Goal: Task Accomplishment & Management: Use online tool/utility

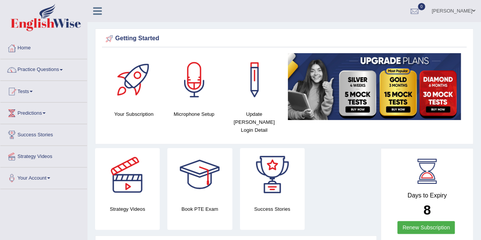
click at [56, 67] on link "Practice Questions" at bounding box center [43, 68] width 87 height 19
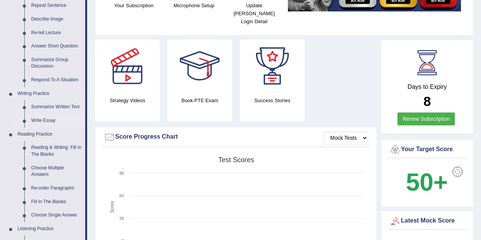
scroll to position [152, 0]
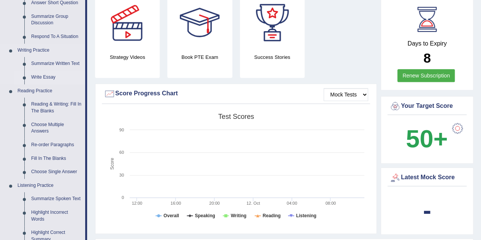
click at [50, 76] on link "Write Essay" at bounding box center [56, 78] width 57 height 14
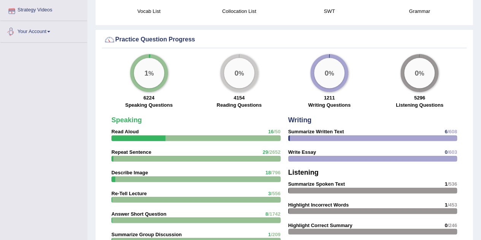
scroll to position [530, 0]
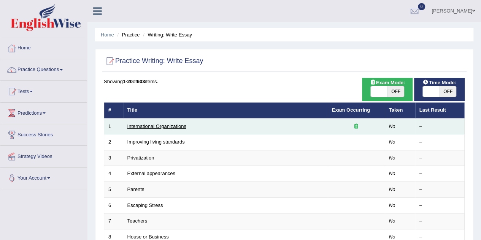
click at [141, 127] on link "International Organizations" at bounding box center [156, 127] width 59 height 6
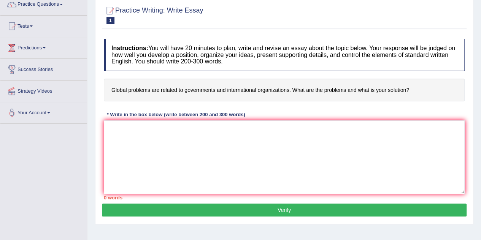
scroll to position [76, 0]
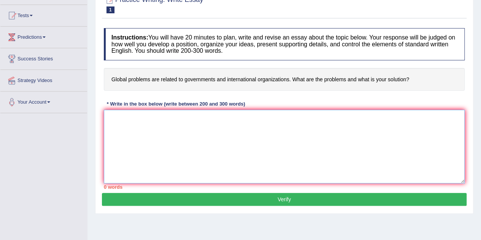
click at [141, 121] on textarea at bounding box center [284, 147] width 361 height 74
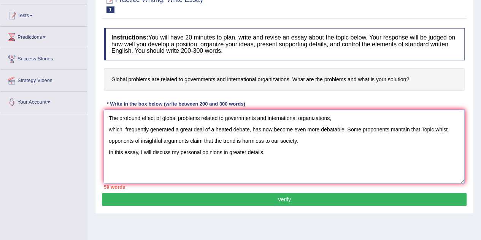
click at [422, 130] on textarea "The profound effect of global problems related to governments and international…" at bounding box center [284, 147] width 361 height 74
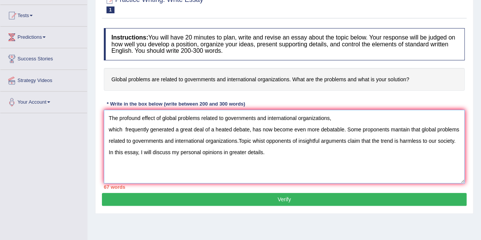
click at [254, 140] on textarea "The profound effect of global problems related to governments and international…" at bounding box center [284, 147] width 361 height 74
click at [252, 144] on textarea "The profound effect of global problems related to governments and international…" at bounding box center [284, 147] width 361 height 74
click at [252, 140] on textarea "The profound effect of global problems related to governments and international…" at bounding box center [284, 147] width 361 height 74
click at [110, 131] on textarea "The profound effect of global problems related to governments and international…" at bounding box center [284, 147] width 361 height 74
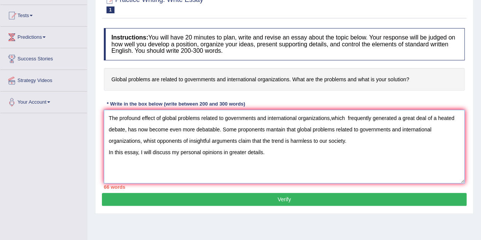
click at [339, 120] on textarea "The profound effect of global problems related to governments and international…" at bounding box center [284, 147] width 361 height 74
click at [338, 119] on textarea "The profound effect of global problems related to governments and international…" at bounding box center [284, 147] width 361 height 74
click at [335, 119] on textarea "The profound effect of global problems related to governments and international…" at bounding box center [284, 147] width 361 height 74
click at [271, 117] on textarea "The profound effect of global problems related to governments and international…" at bounding box center [284, 147] width 361 height 74
click at [268, 113] on textarea "The profound effect of global problems related to governments and international…" at bounding box center [284, 147] width 361 height 74
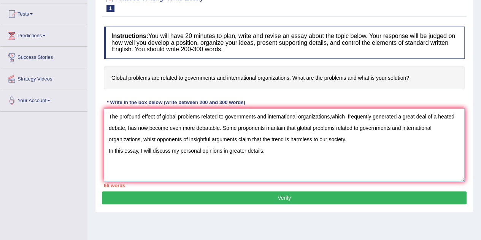
scroll to position [116, 0]
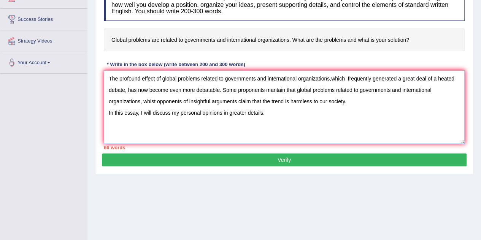
click at [277, 116] on textarea "The profound effect of global problems related to governments and international…" at bounding box center [284, 107] width 361 height 74
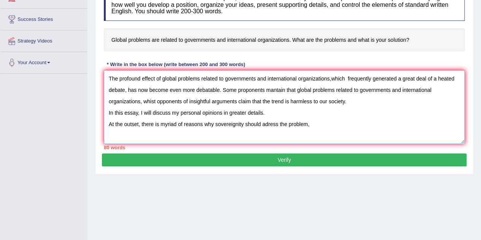
click at [270, 111] on textarea "The profound effect of global problems related to governments and international…" at bounding box center [284, 107] width 361 height 74
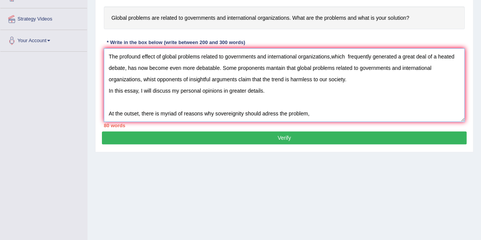
scroll to position [154, 0]
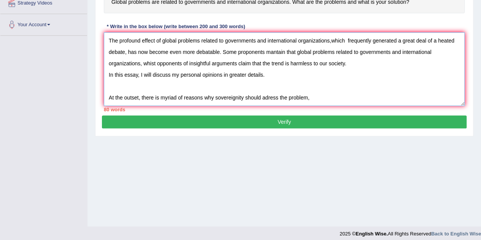
click at [322, 97] on textarea "The profound effect of global problems related to governments and international…" at bounding box center [284, 69] width 361 height 74
click at [352, 98] on textarea "The profound effect of global problems related to governments and international…" at bounding box center [284, 69] width 361 height 74
click at [373, 96] on textarea "The profound effect of global problems related to governments and international…" at bounding box center [284, 69] width 361 height 74
click at [396, 98] on textarea "The profound effect of global problems related to governments and international…" at bounding box center [284, 69] width 361 height 74
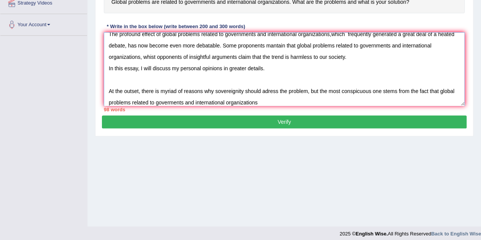
click at [268, 89] on textarea "The profound effect of global problems related to governments and international…" at bounding box center [284, 69] width 361 height 74
click at [281, 103] on textarea "The profound effect of global problems related to governments and international…" at bounding box center [284, 69] width 361 height 74
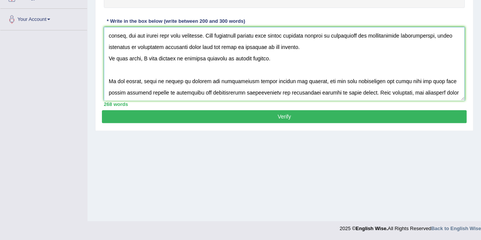
scroll to position [0, 0]
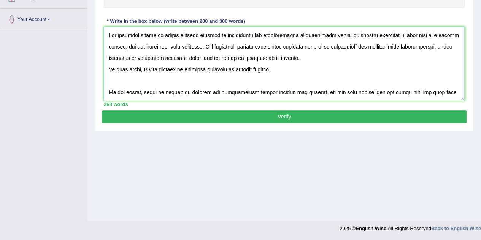
click at [332, 37] on textarea at bounding box center [284, 64] width 361 height 74
click at [152, 59] on textarea at bounding box center [284, 64] width 361 height 74
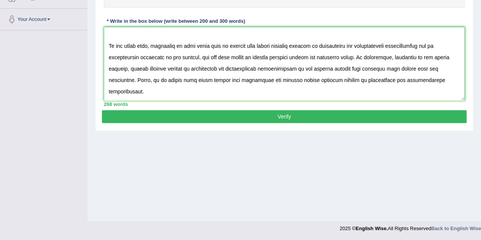
scroll to position [114, 0]
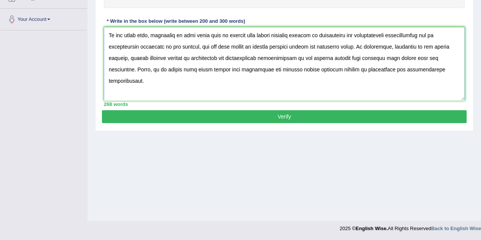
click at [173, 71] on textarea at bounding box center [284, 64] width 361 height 74
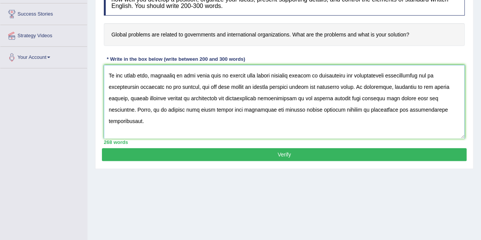
scroll to position [137, 0]
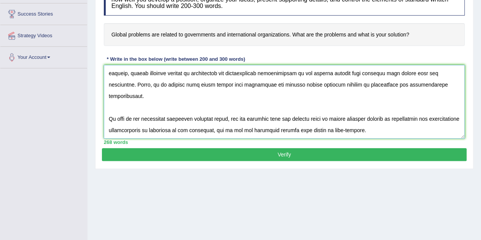
drag, startPoint x: 108, startPoint y: 70, endPoint x: 394, endPoint y: 138, distance: 294.6
click at [394, 138] on div "Instructions: You will have 20 minutes to plan, write and revise an essay about…" at bounding box center [284, 63] width 365 height 169
click at [272, 100] on textarea at bounding box center [284, 102] width 361 height 74
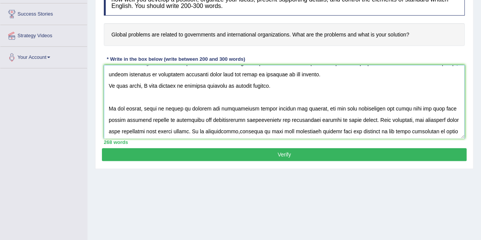
scroll to position [38, 0]
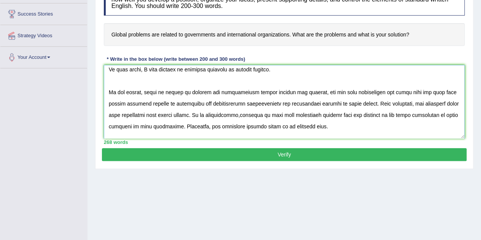
click at [240, 90] on textarea at bounding box center [284, 102] width 361 height 74
click at [246, 113] on textarea at bounding box center [284, 102] width 361 height 74
type textarea "The profound effect of global problems related to governments and international…"
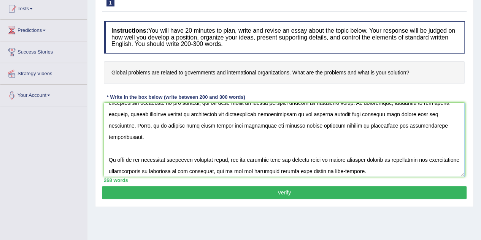
scroll to position [137, 0]
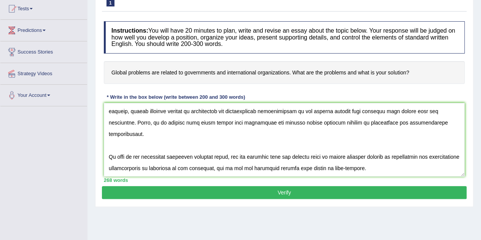
click at [290, 189] on button "Verify" at bounding box center [284, 192] width 365 height 13
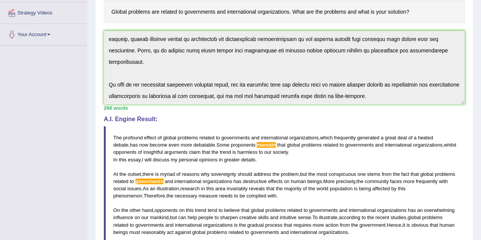
scroll to position [58, 0]
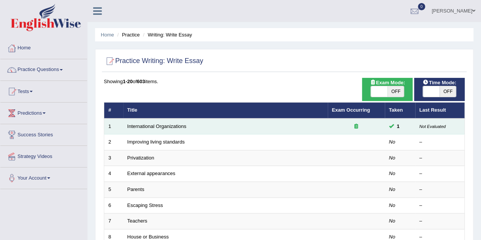
click at [358, 121] on td at bounding box center [356, 127] width 57 height 16
click at [357, 124] on icon at bounding box center [356, 126] width 4 height 5
click at [357, 125] on icon at bounding box center [356, 126] width 4 height 5
click at [339, 120] on td at bounding box center [356, 127] width 57 height 16
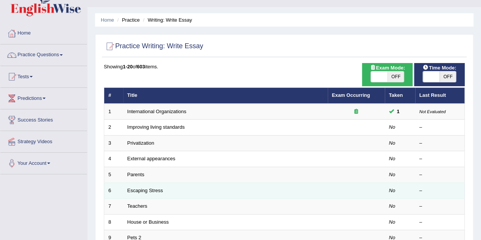
scroll to position [38, 0]
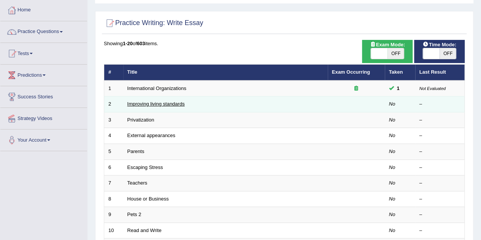
click at [162, 105] on link "Improving living standards" at bounding box center [155, 104] width 57 height 6
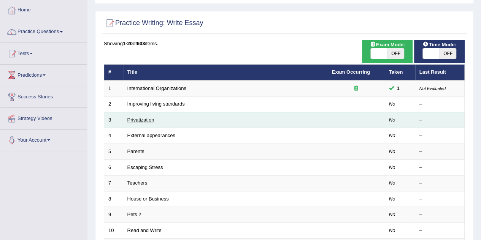
click at [150, 121] on link "Privatization" at bounding box center [140, 120] width 27 height 6
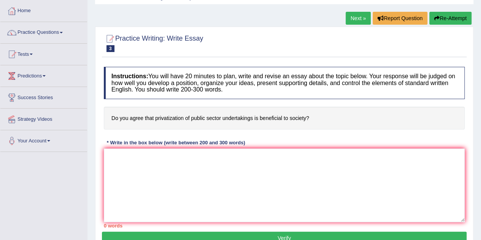
scroll to position [38, 0]
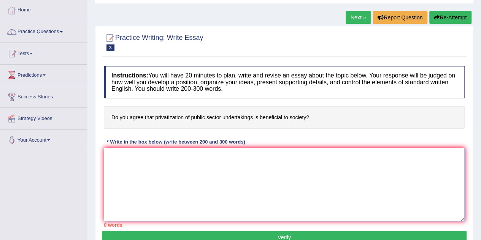
click at [126, 162] on textarea at bounding box center [284, 185] width 361 height 74
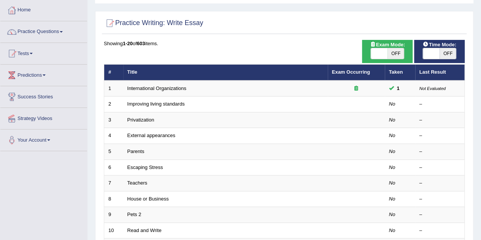
click at [443, 55] on span "OFF" at bounding box center [448, 53] width 17 height 11
checkbox input "true"
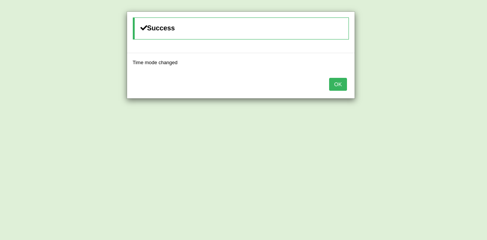
click at [344, 83] on button "OK" at bounding box center [337, 84] width 17 height 13
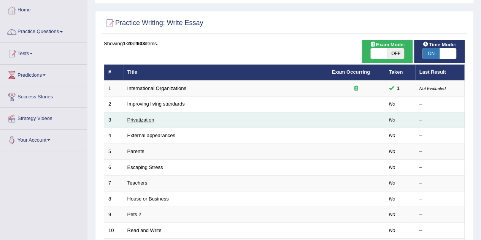
click at [141, 119] on link "Privatization" at bounding box center [140, 120] width 27 height 6
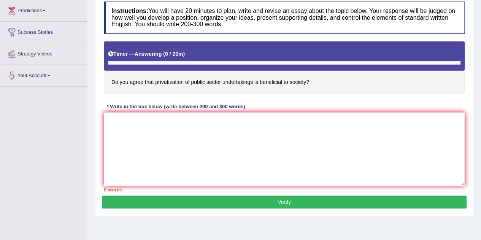
scroll to position [152, 0]
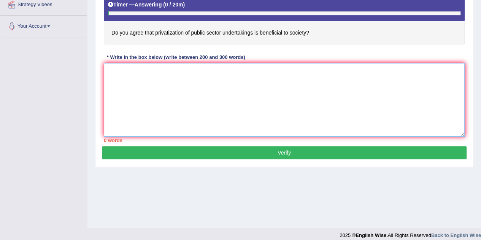
click at [140, 79] on textarea at bounding box center [284, 100] width 361 height 74
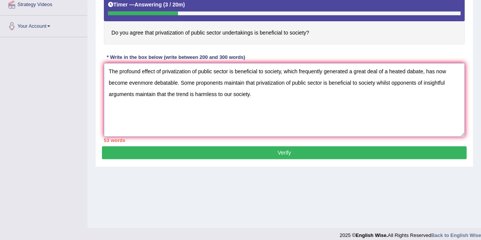
click at [141, 84] on textarea "The profound effect of privatization of public sector is beneficial to society,…" at bounding box center [284, 100] width 361 height 74
click at [259, 93] on textarea "The profound effect of privatization of public sector is beneficial to society,…" at bounding box center [284, 100] width 361 height 74
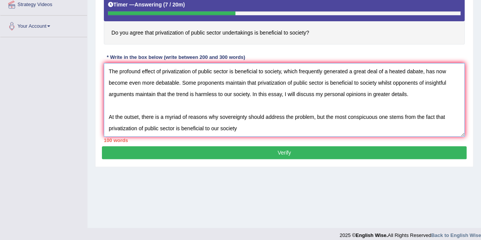
click at [245, 126] on textarea "The profound effect of privatization of public sector is beneficial to society,…" at bounding box center [284, 100] width 361 height 74
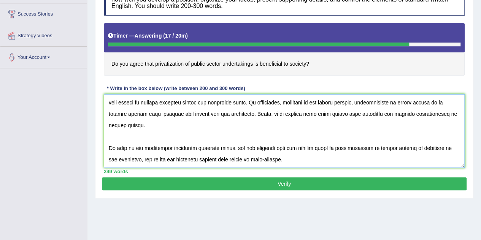
scroll to position [76, 0]
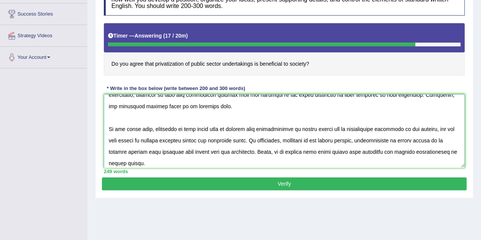
click at [440, 143] on textarea at bounding box center [284, 131] width 361 height 74
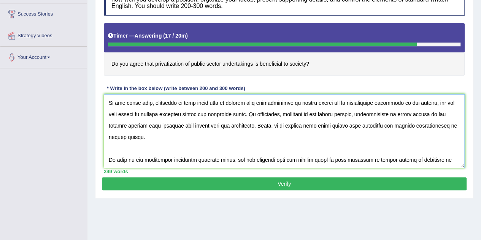
scroll to position [114, 0]
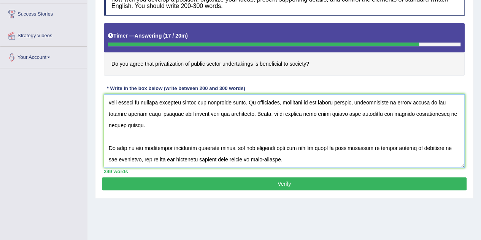
click at [383, 115] on textarea at bounding box center [284, 131] width 361 height 74
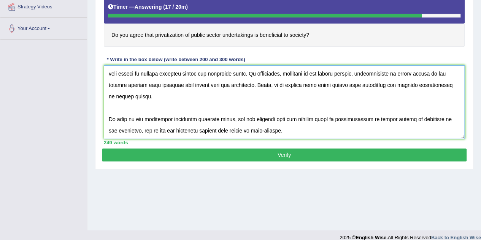
scroll to position [159, 0]
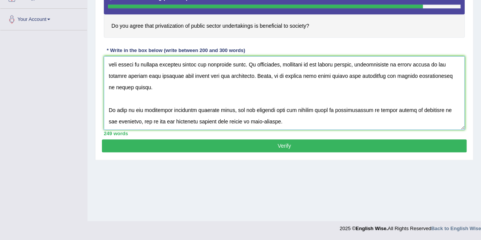
click at [192, 111] on textarea at bounding box center [284, 93] width 361 height 74
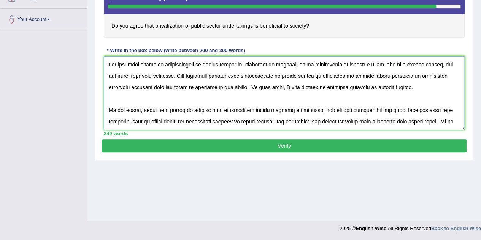
type textarea "The profound effect of privatization of public sector is beneficial to society,…"
click at [294, 145] on button "Verify" at bounding box center [284, 146] width 365 height 13
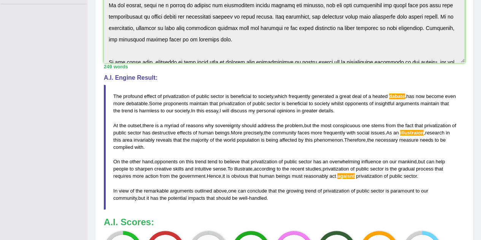
scroll to position [197, 0]
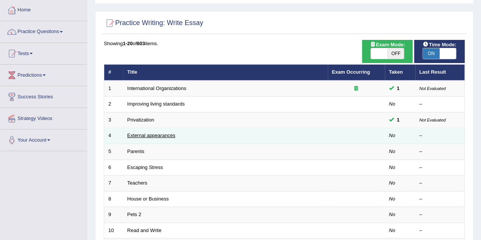
click at [166, 134] on link "External appearances" at bounding box center [151, 136] width 48 height 6
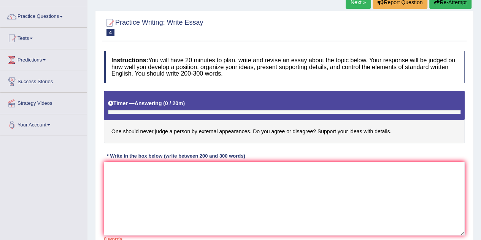
scroll to position [76, 0]
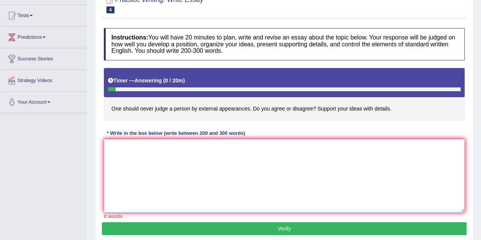
click at [128, 148] on textarea at bounding box center [284, 176] width 361 height 74
click at [215, 149] on textarea "The profound effect of external appearances should never judge by a person" at bounding box center [284, 176] width 361 height 74
click at [306, 150] on textarea "The profound effect of external appearances one should never judge by a person" at bounding box center [284, 176] width 361 height 74
click at [224, 149] on textarea "The profound effect of external appearances one should never judge by a person," at bounding box center [284, 176] width 361 height 74
click at [295, 148] on textarea "The profound effect of external appearances should never judge by a person," at bounding box center [284, 176] width 361 height 74
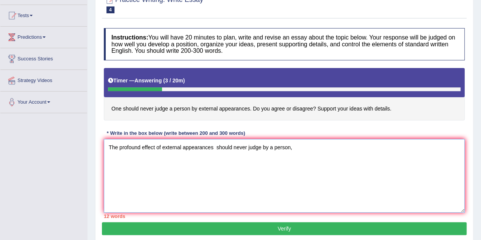
drag, startPoint x: 162, startPoint y: 146, endPoint x: 170, endPoint y: 146, distance: 8.7
click at [170, 146] on textarea "The profound effect of external appearances should never judge by a person," at bounding box center [284, 176] width 361 height 74
click at [178, 152] on textarea "The profound effect of external appearances should never judge by a person," at bounding box center [284, 176] width 361 height 74
click at [268, 147] on textarea "The profound effect of external appearances should never judge by a person," at bounding box center [284, 176] width 361 height 74
click at [290, 150] on textarea "The profound effect of external appearances should never judge a person," at bounding box center [284, 176] width 361 height 74
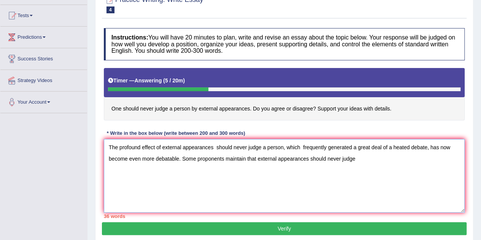
click at [257, 158] on textarea "The profound effect of external appearances should never judge a person, which …" at bounding box center [284, 176] width 361 height 74
click at [410, 160] on textarea "The profound effect of external appearances should never judge a person, which …" at bounding box center [284, 176] width 361 height 74
click at [304, 158] on textarea "The profound effect of external appearances should never judge a person, which …" at bounding box center [284, 176] width 361 height 74
click at [303, 160] on textarea "The profound effect of external appearances should never judge a person, which …" at bounding box center [284, 176] width 361 height 74
click at [383, 160] on textarea "The profound effect of external appearances should never judge a person, which …" at bounding box center [284, 176] width 361 height 74
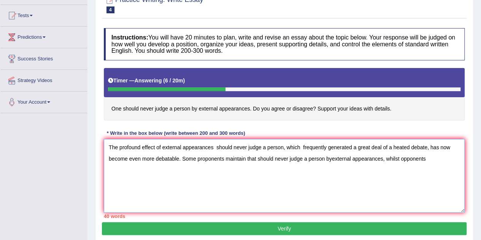
click at [332, 159] on textarea "The profound effect of external appearances should never judge a person, which …" at bounding box center [284, 176] width 361 height 74
click at [433, 162] on textarea "The profound effect of external appearances should never judge a person, which …" at bounding box center [284, 176] width 361 height 74
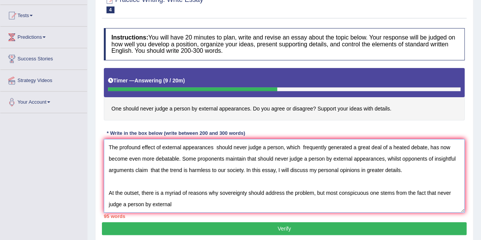
click at [234, 148] on textarea "The profound effect of external appearances should never judge a person, which …" at bounding box center [284, 176] width 361 height 74
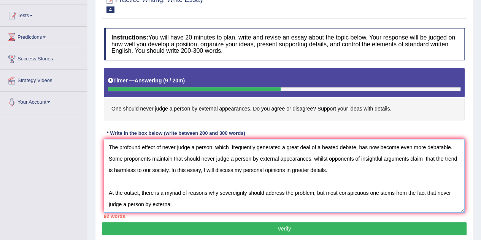
click at [213, 146] on textarea "The profound effect of never judge a person, which frequently generated a great…" at bounding box center [284, 176] width 361 height 74
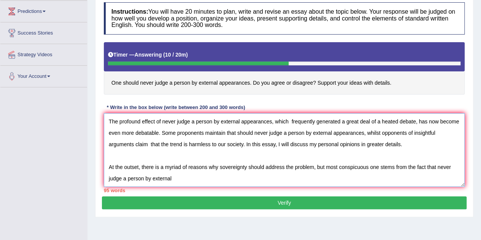
scroll to position [114, 0]
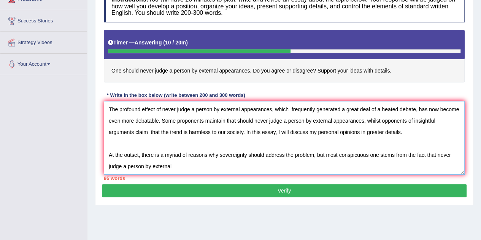
click at [175, 168] on textarea "The profound effect of never judge a person by external appearances, which freq…" at bounding box center [284, 138] width 361 height 74
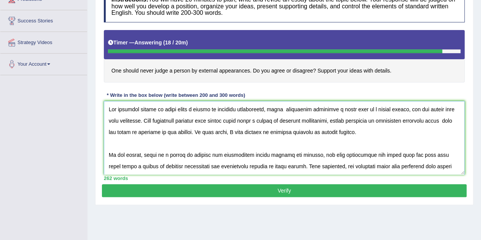
scroll to position [38, 0]
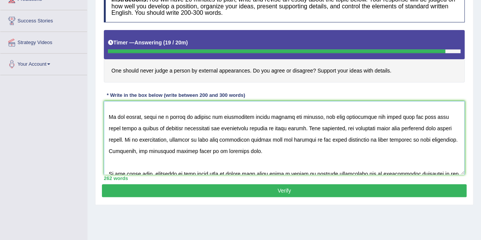
click at [437, 118] on textarea at bounding box center [284, 138] width 361 height 74
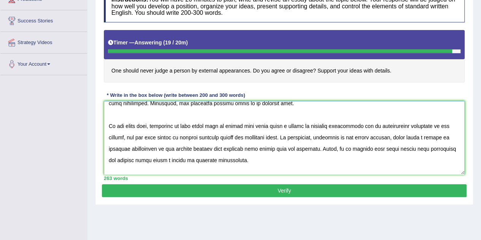
scroll to position [76, 0]
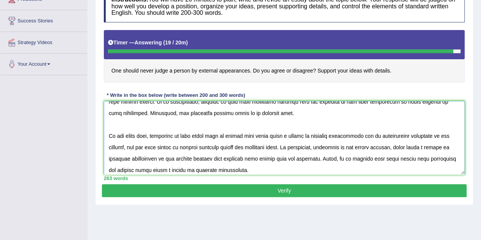
click at [255, 139] on textarea at bounding box center [284, 138] width 361 height 74
click at [430, 148] on textarea at bounding box center [284, 138] width 361 height 74
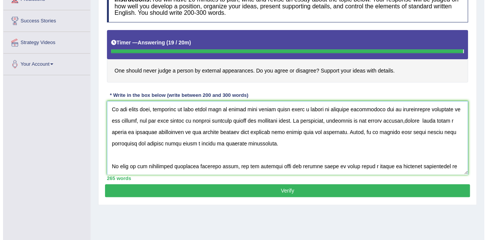
scroll to position [114, 0]
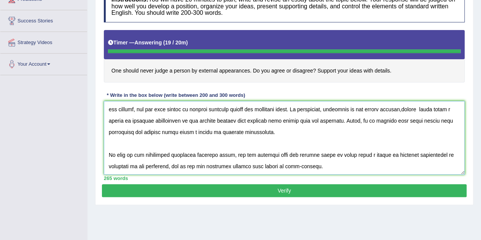
type textarea "The profound effect of never judge a person by external appearances, which freq…"
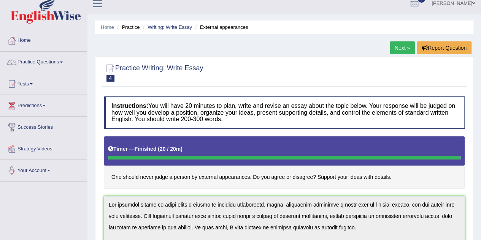
scroll to position [0, 0]
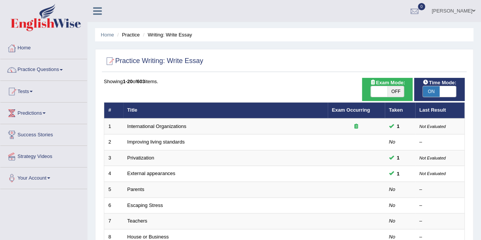
click at [440, 90] on span at bounding box center [448, 91] width 17 height 11
checkbox input "false"
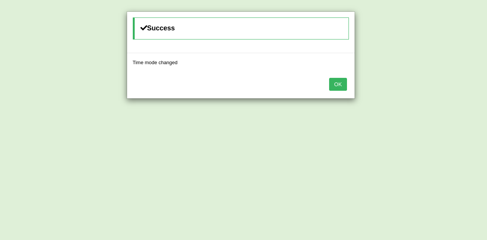
click at [344, 81] on button "OK" at bounding box center [337, 84] width 17 height 13
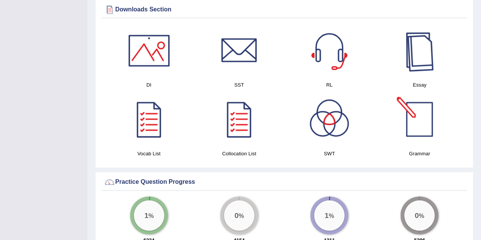
scroll to position [380, 0]
